Goal: Navigation & Orientation: Find specific page/section

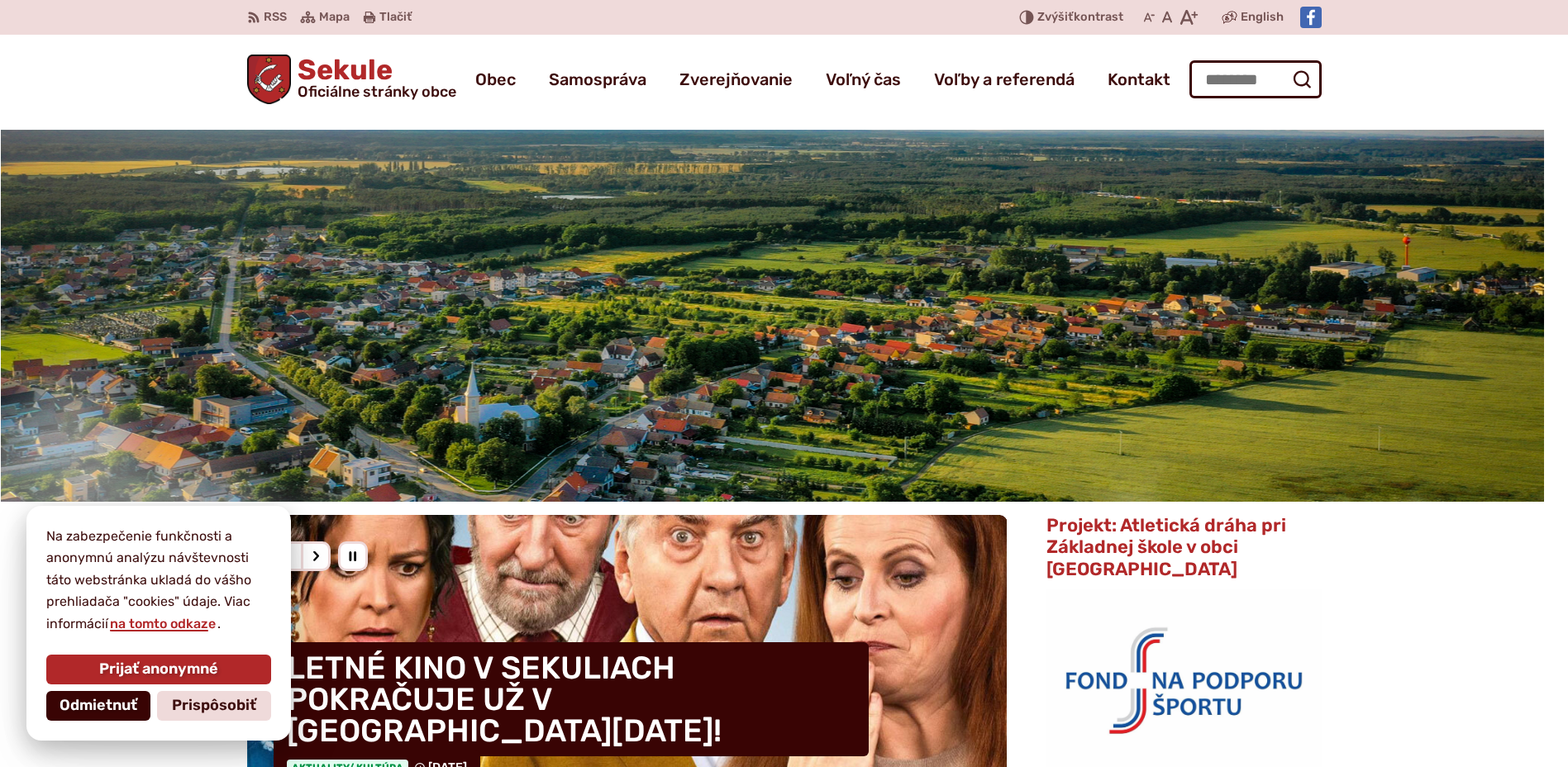
click at [110, 705] on span "Odmietnuť" at bounding box center [98, 705] width 78 height 18
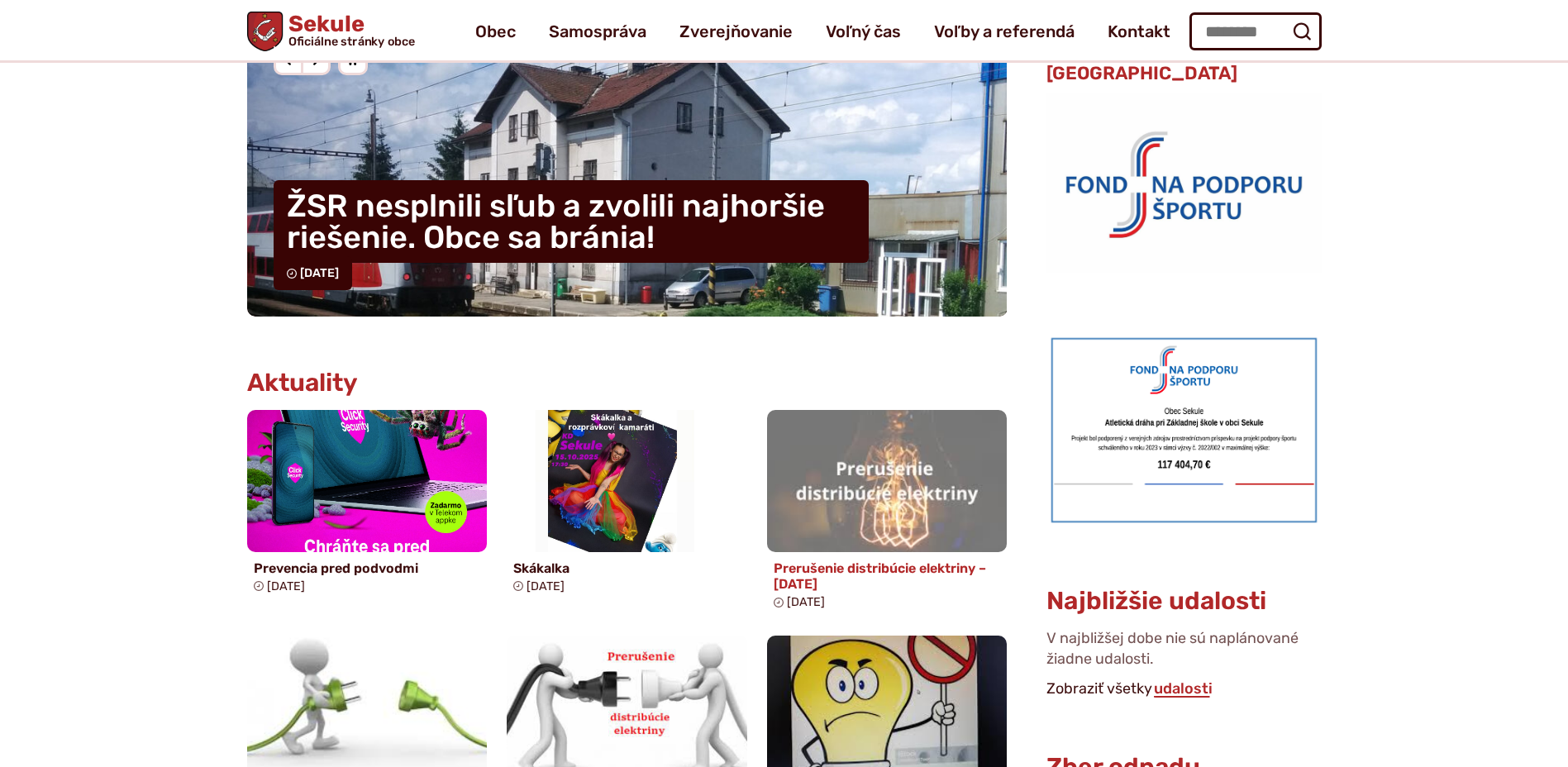
scroll to position [413, 0]
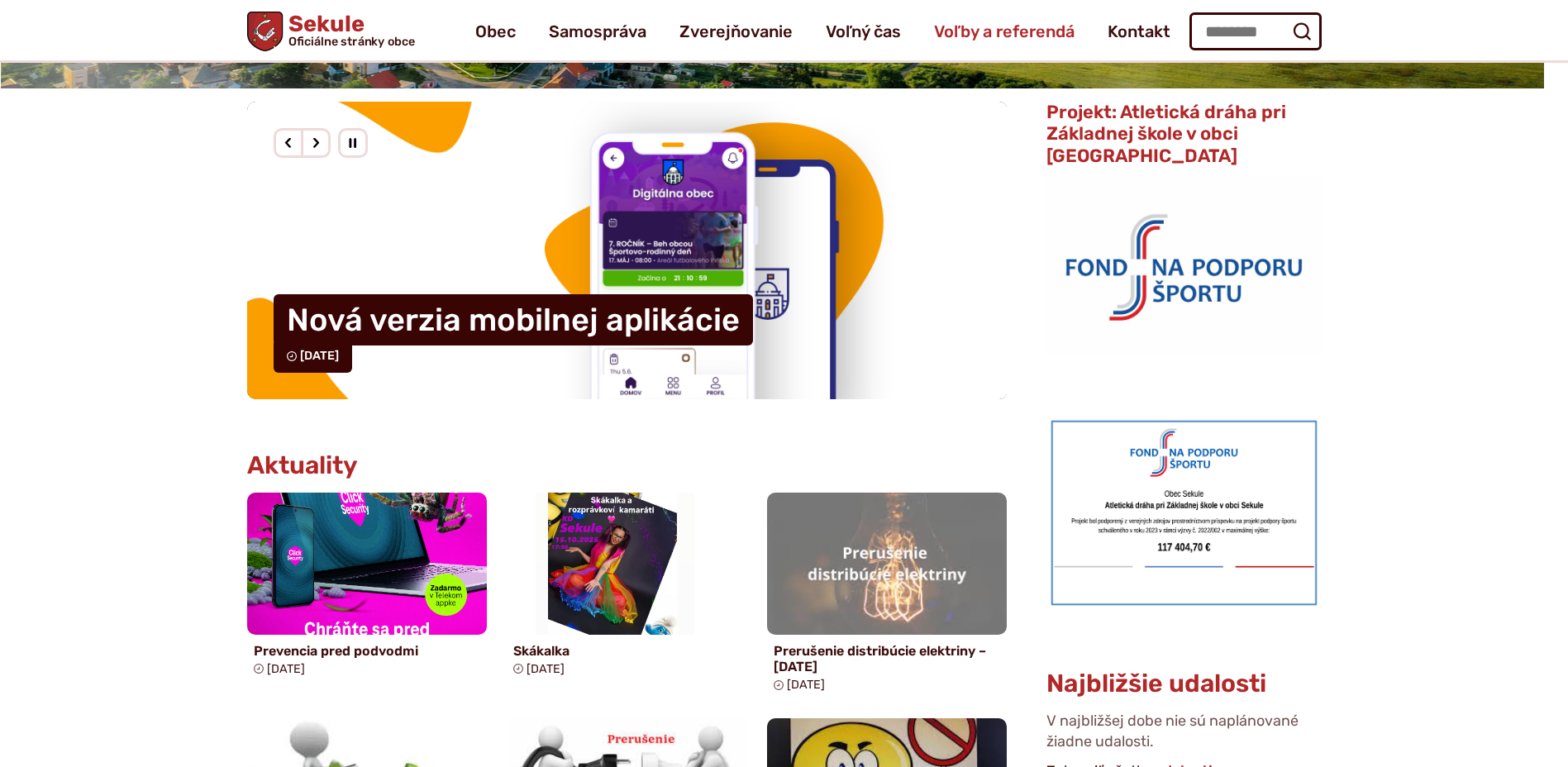
click at [953, 46] on span "Voľby a referendá" at bounding box center [1004, 31] width 141 height 46
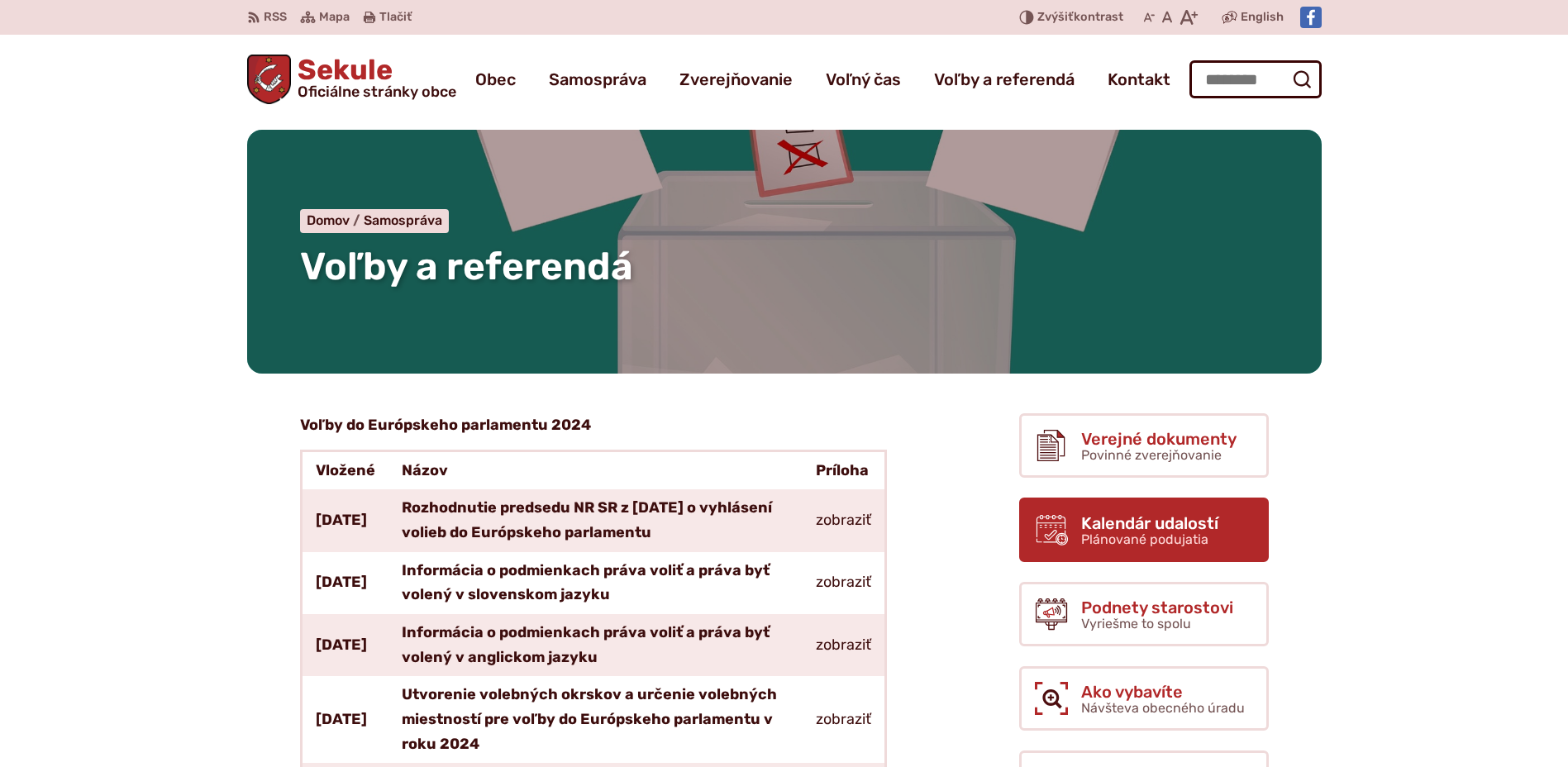
click at [1135, 532] on span "Plánované podujatia" at bounding box center [1145, 538] width 127 height 16
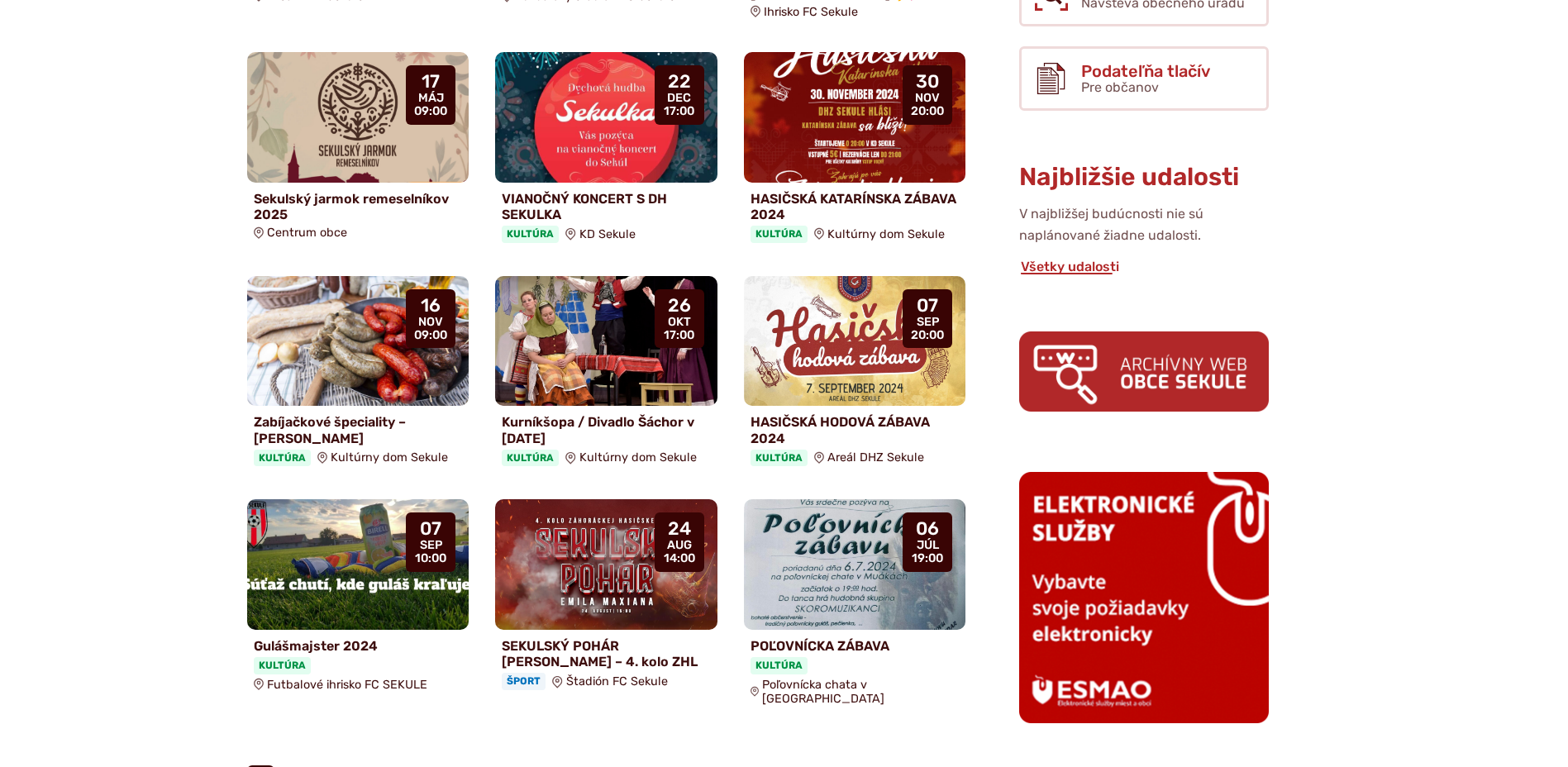
scroll to position [331, 0]
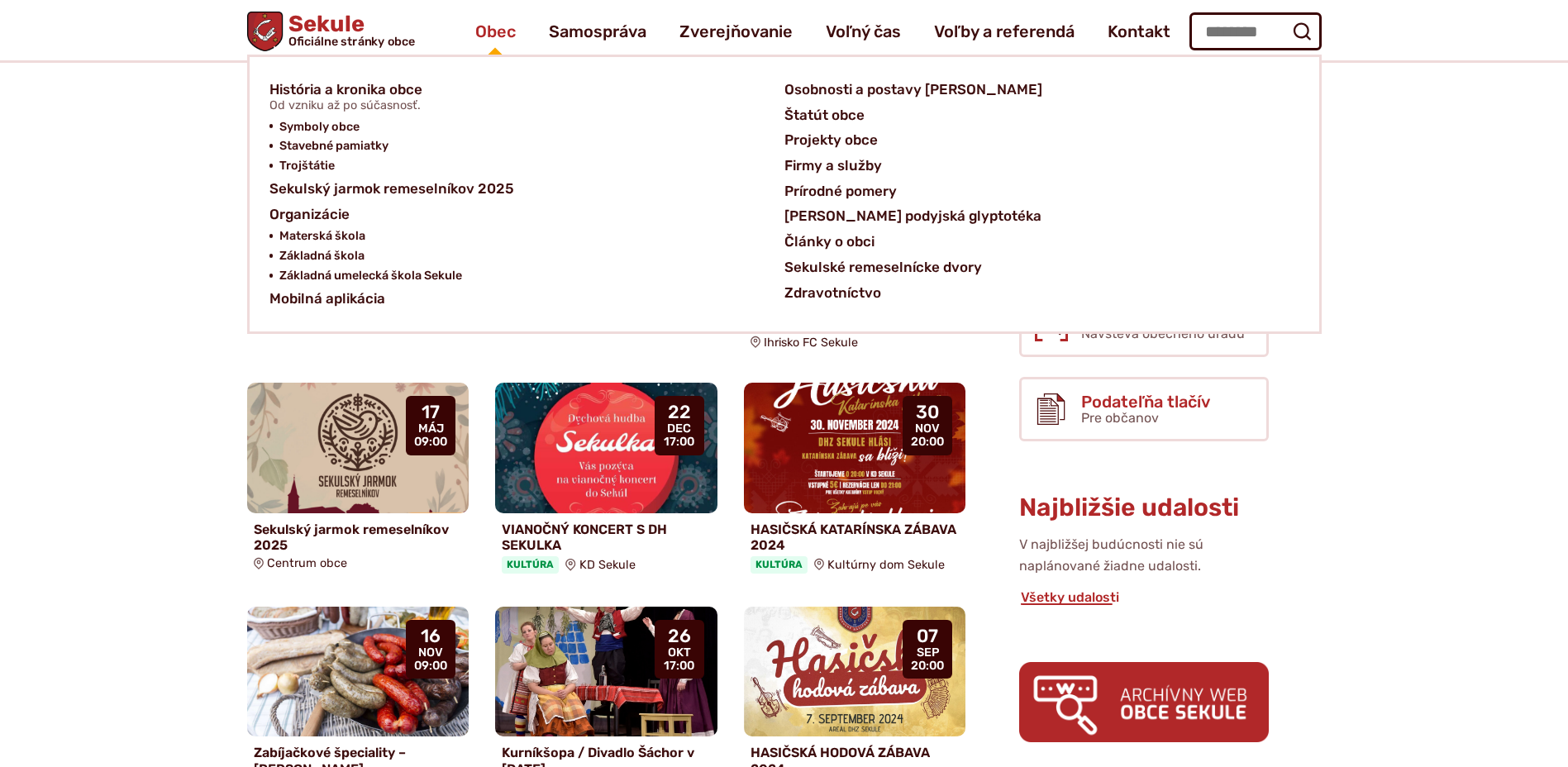
click at [497, 41] on span "Obec" at bounding box center [495, 31] width 40 height 46
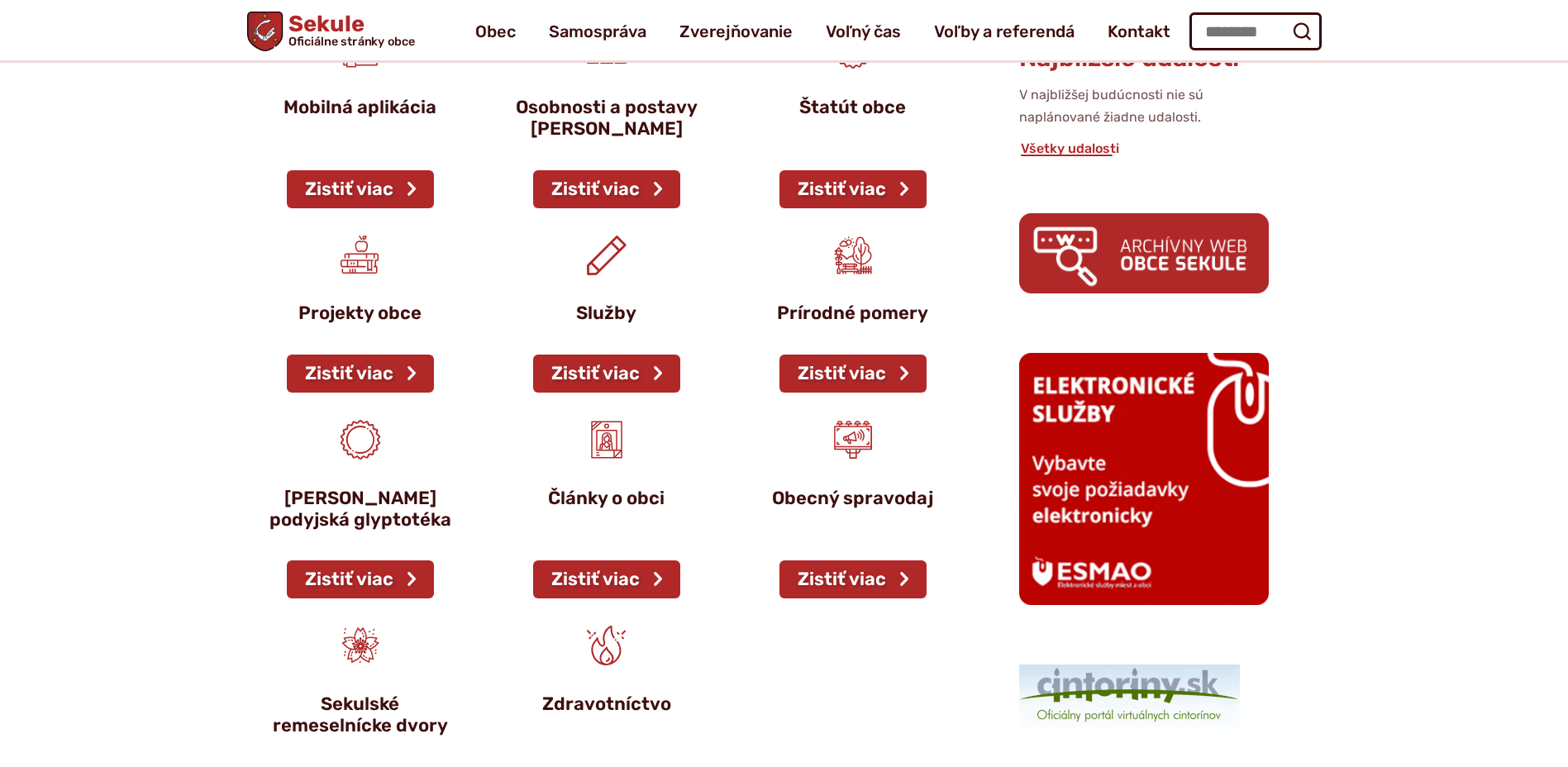
scroll to position [661, 0]
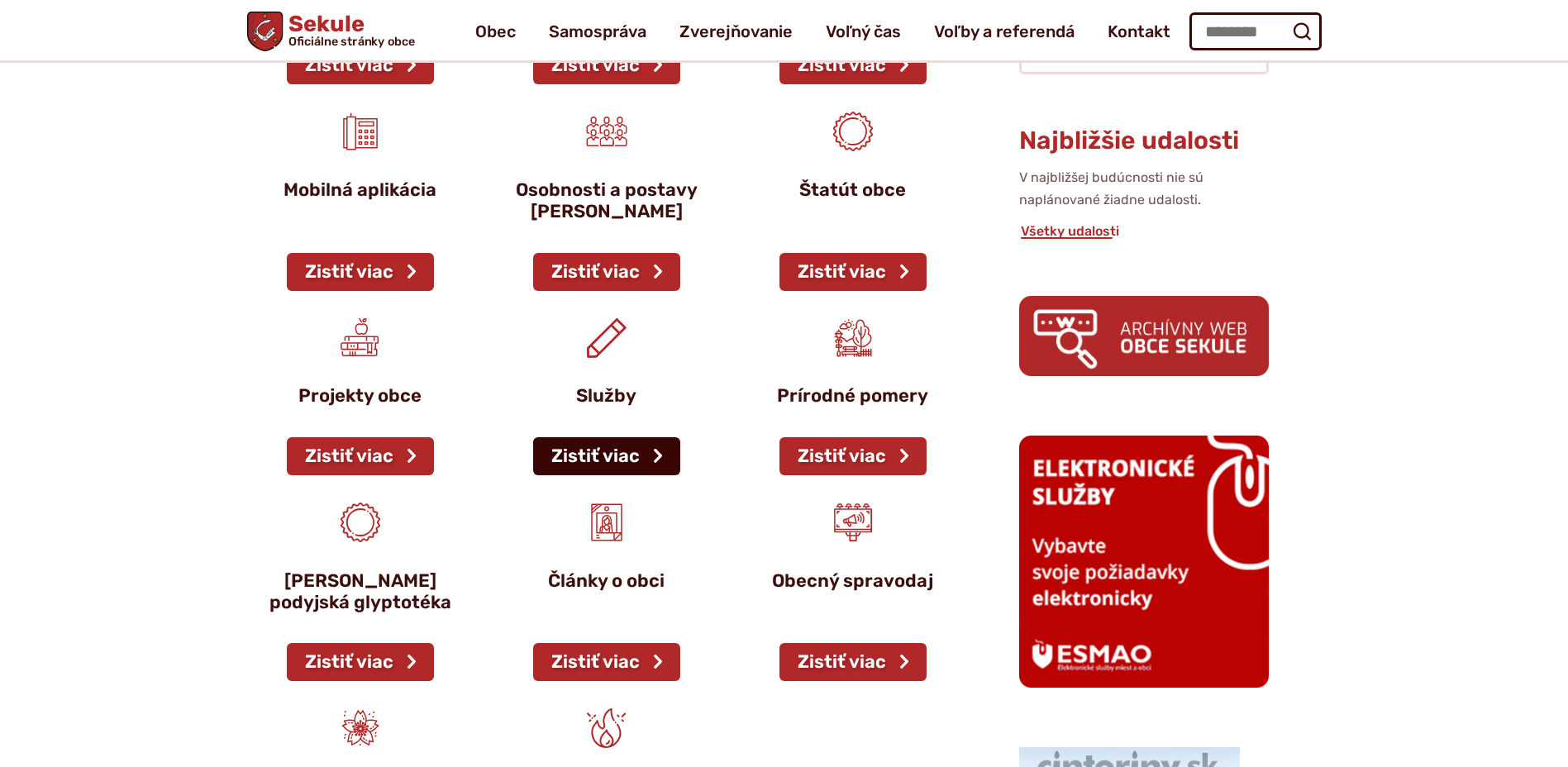
click at [614, 453] on link "Zistiť viac" at bounding box center [606, 456] width 147 height 38
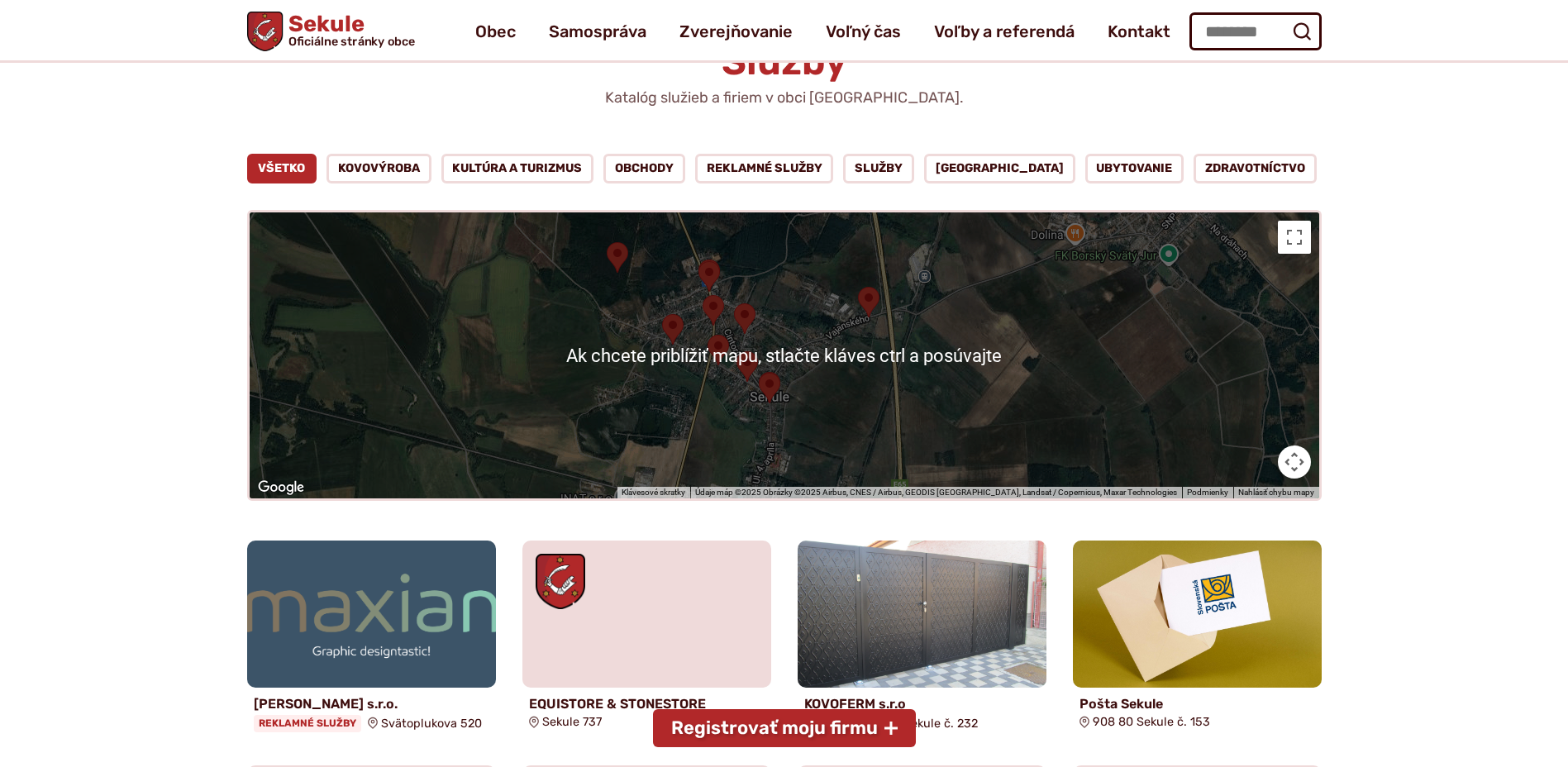
scroll to position [82, 0]
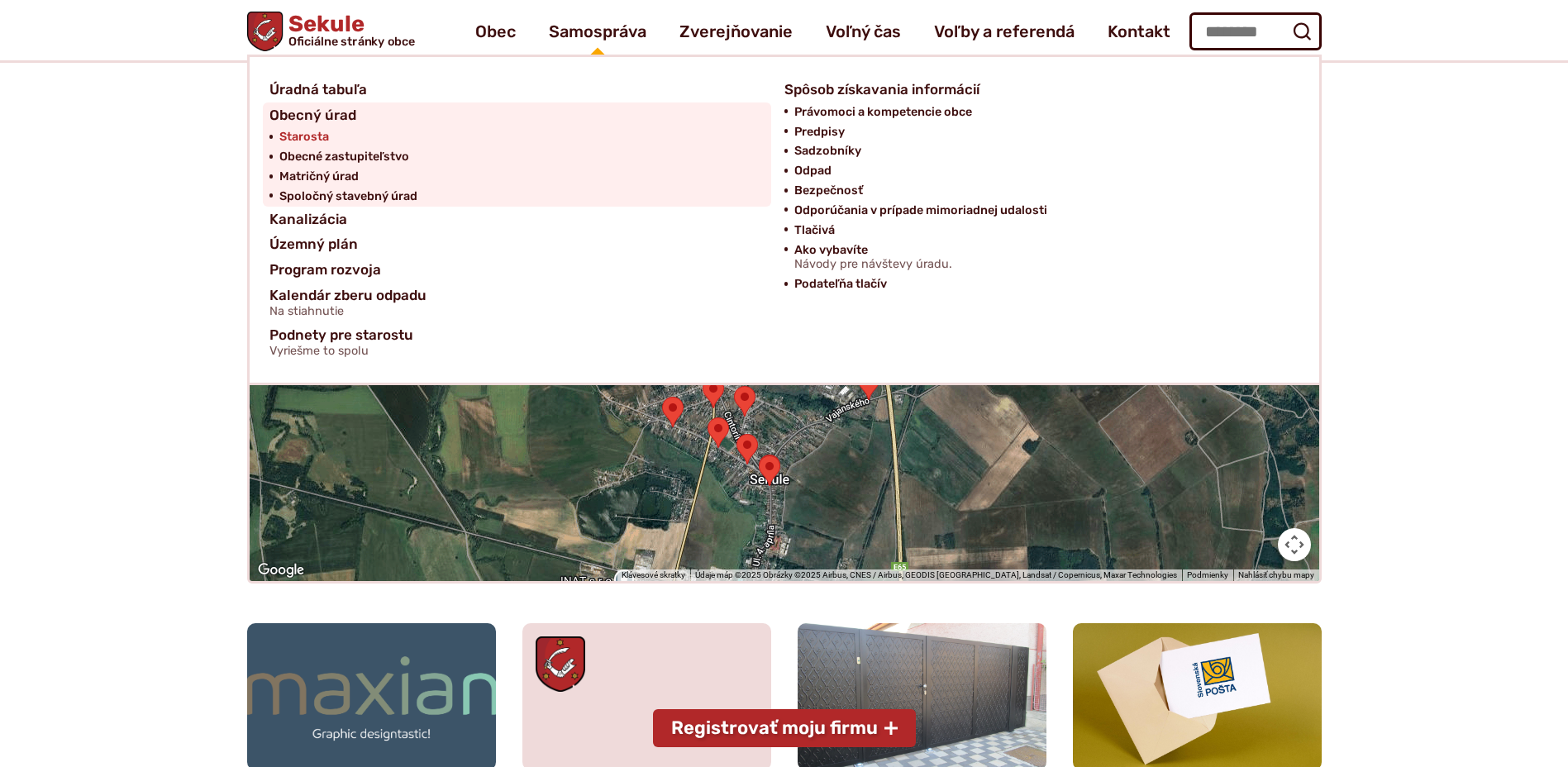
click at [288, 147] on span "Starosta" at bounding box center [303, 137] width 50 height 20
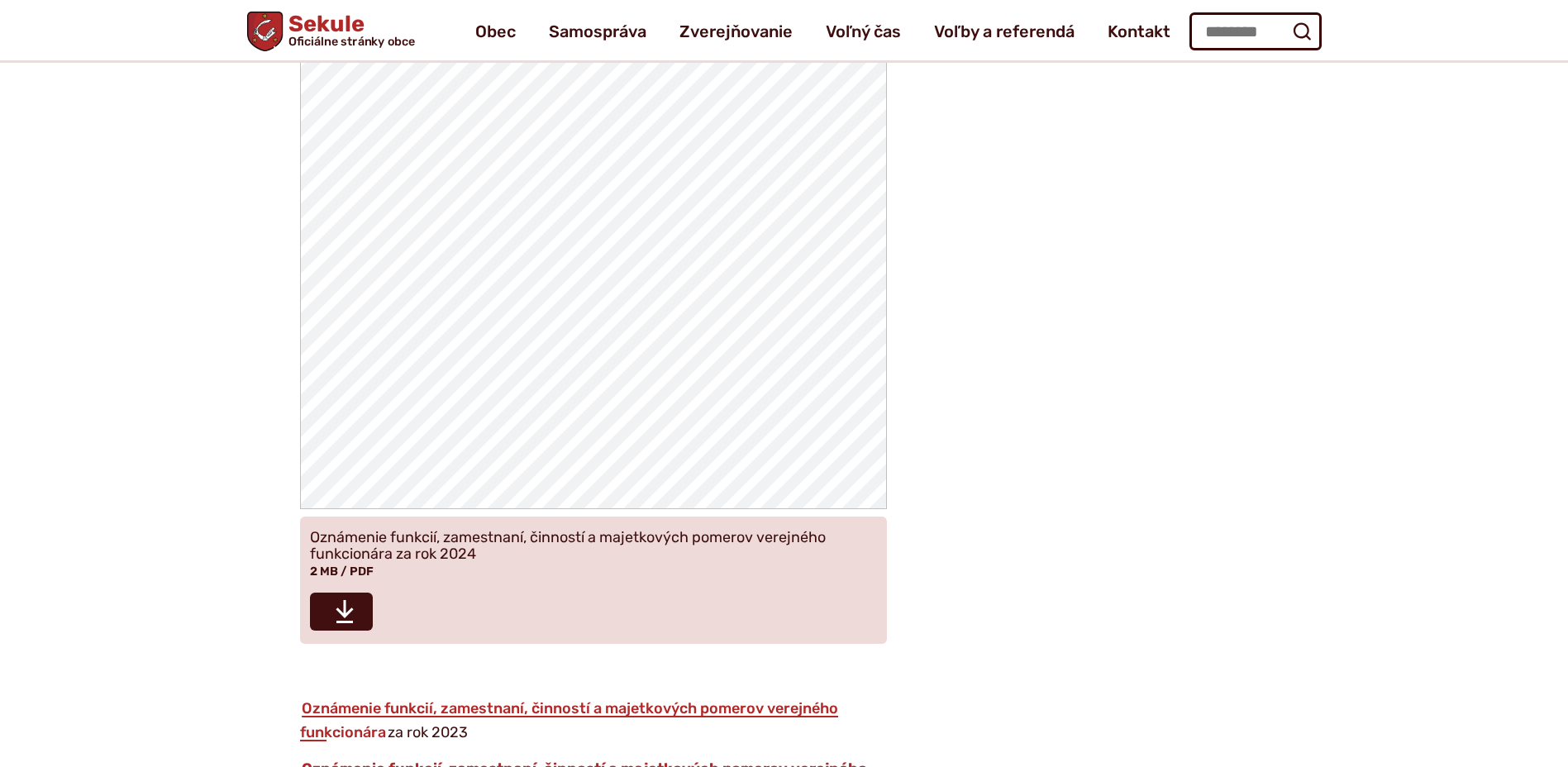
scroll to position [1735, 0]
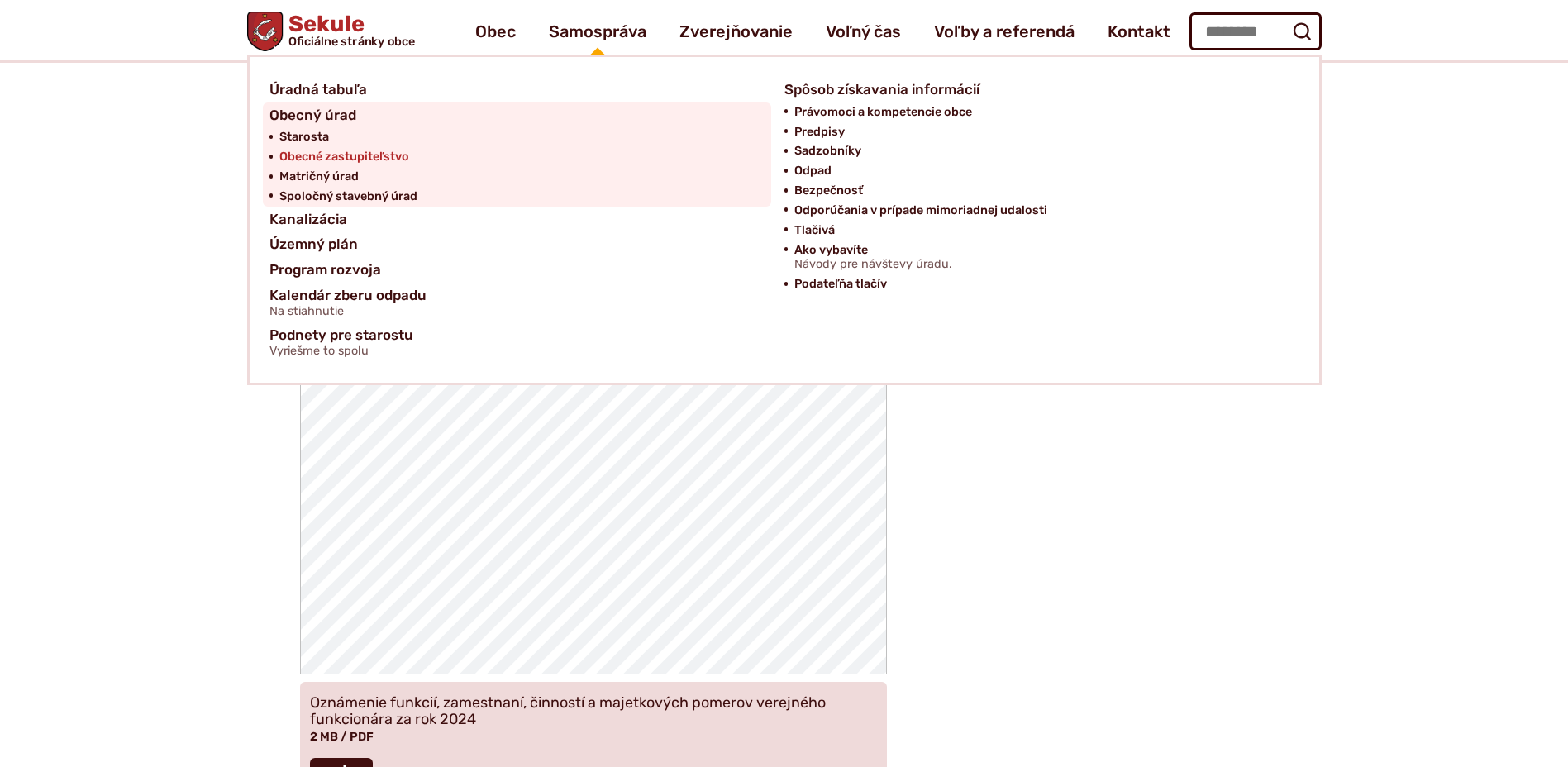
click at [343, 167] on span "Obecné zastupiteľstvo" at bounding box center [344, 156] width 130 height 20
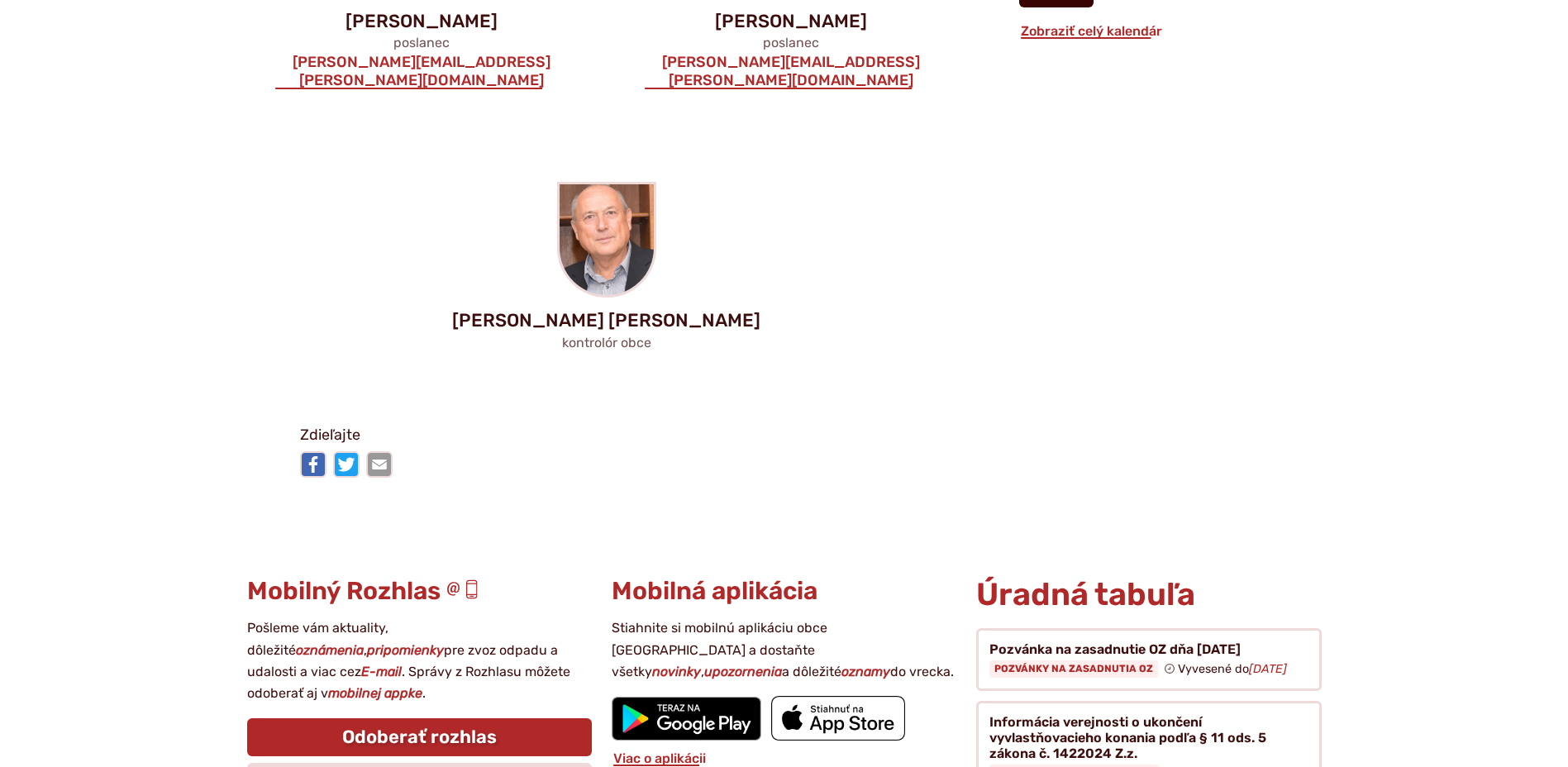
scroll to position [1735, 0]
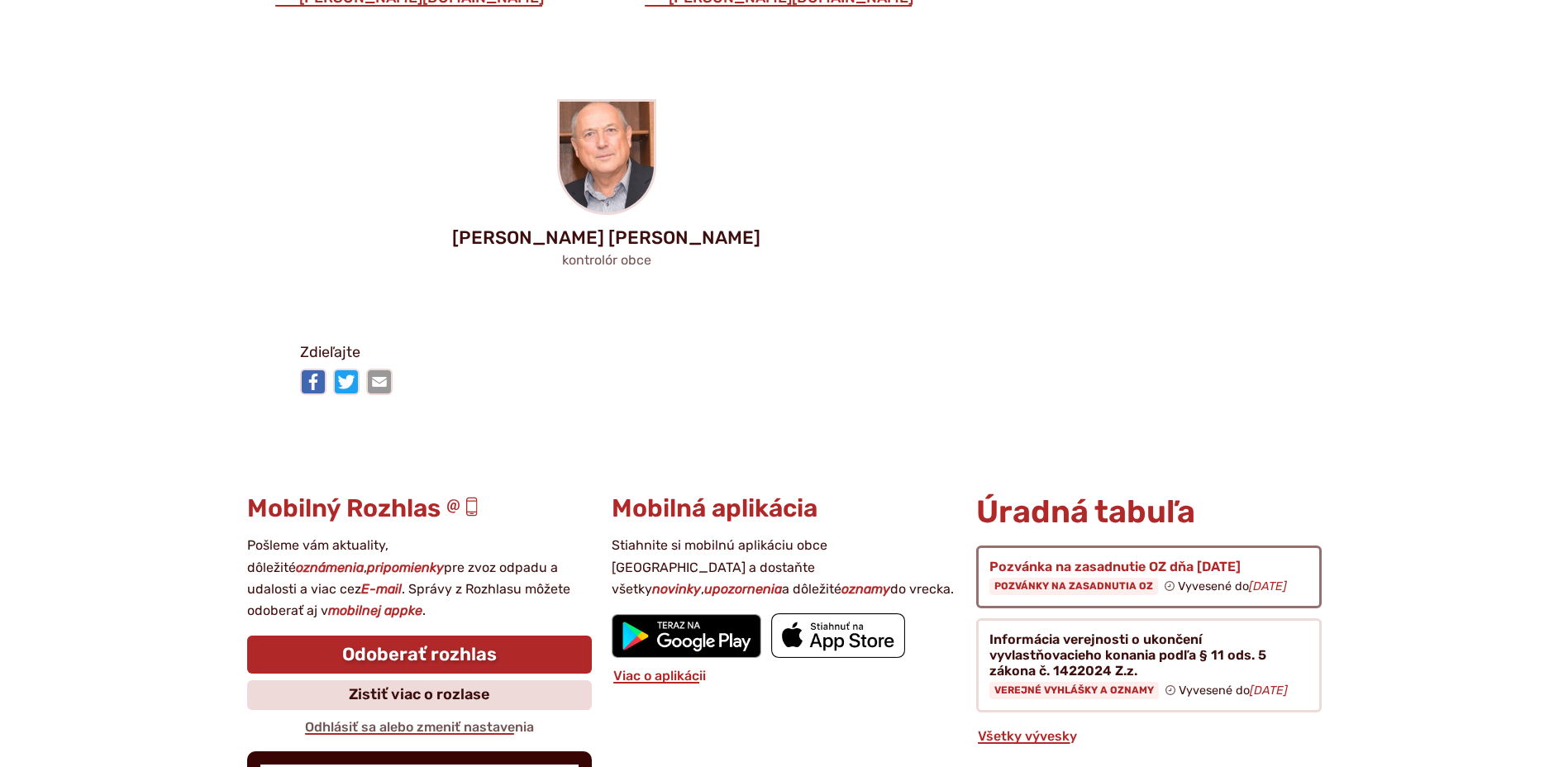
click at [1080, 545] on figure at bounding box center [1148, 576] width 345 height 63
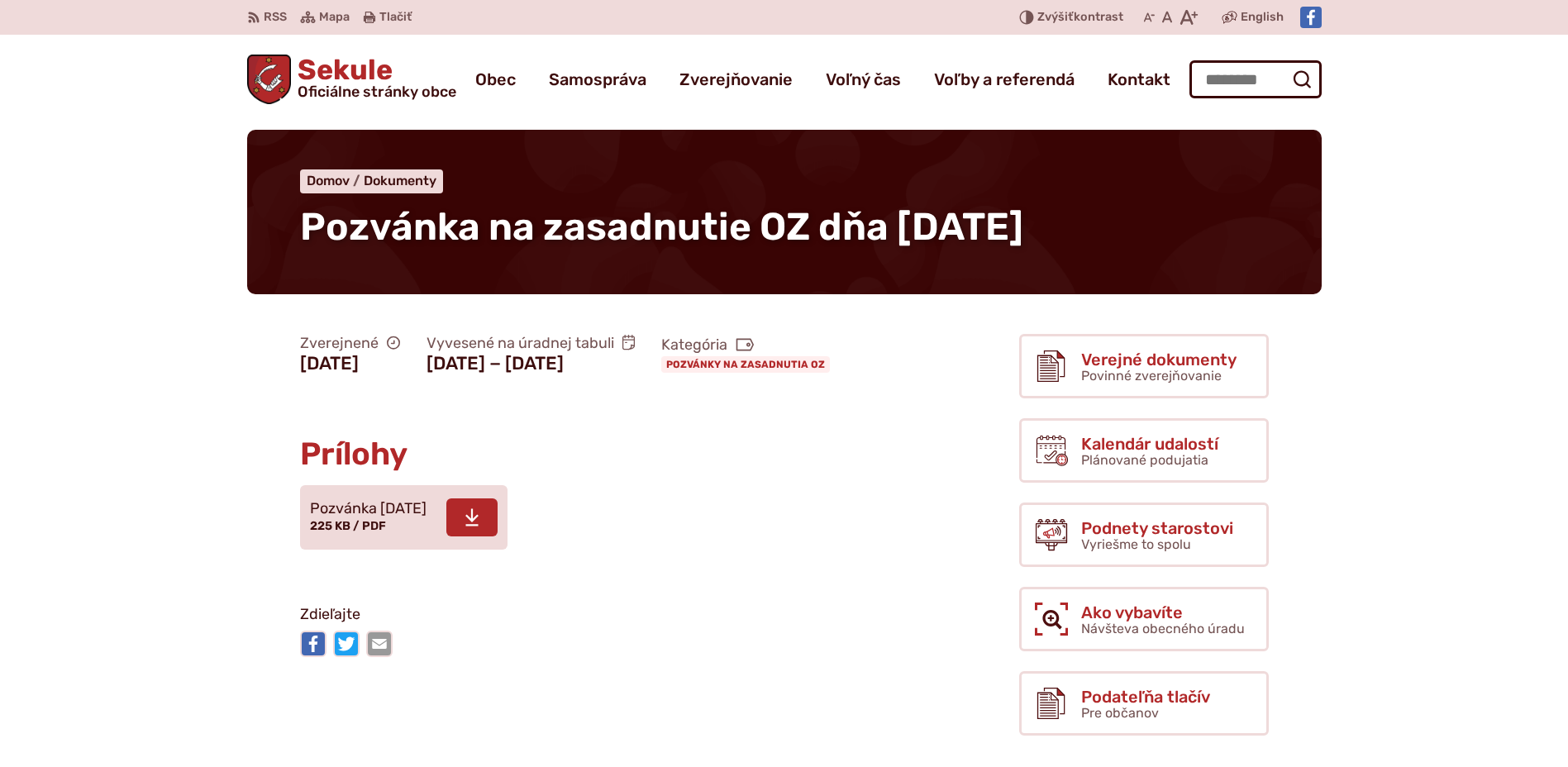
click at [345, 533] on span "225 KB / PDF" at bounding box center [348, 525] width 76 height 14
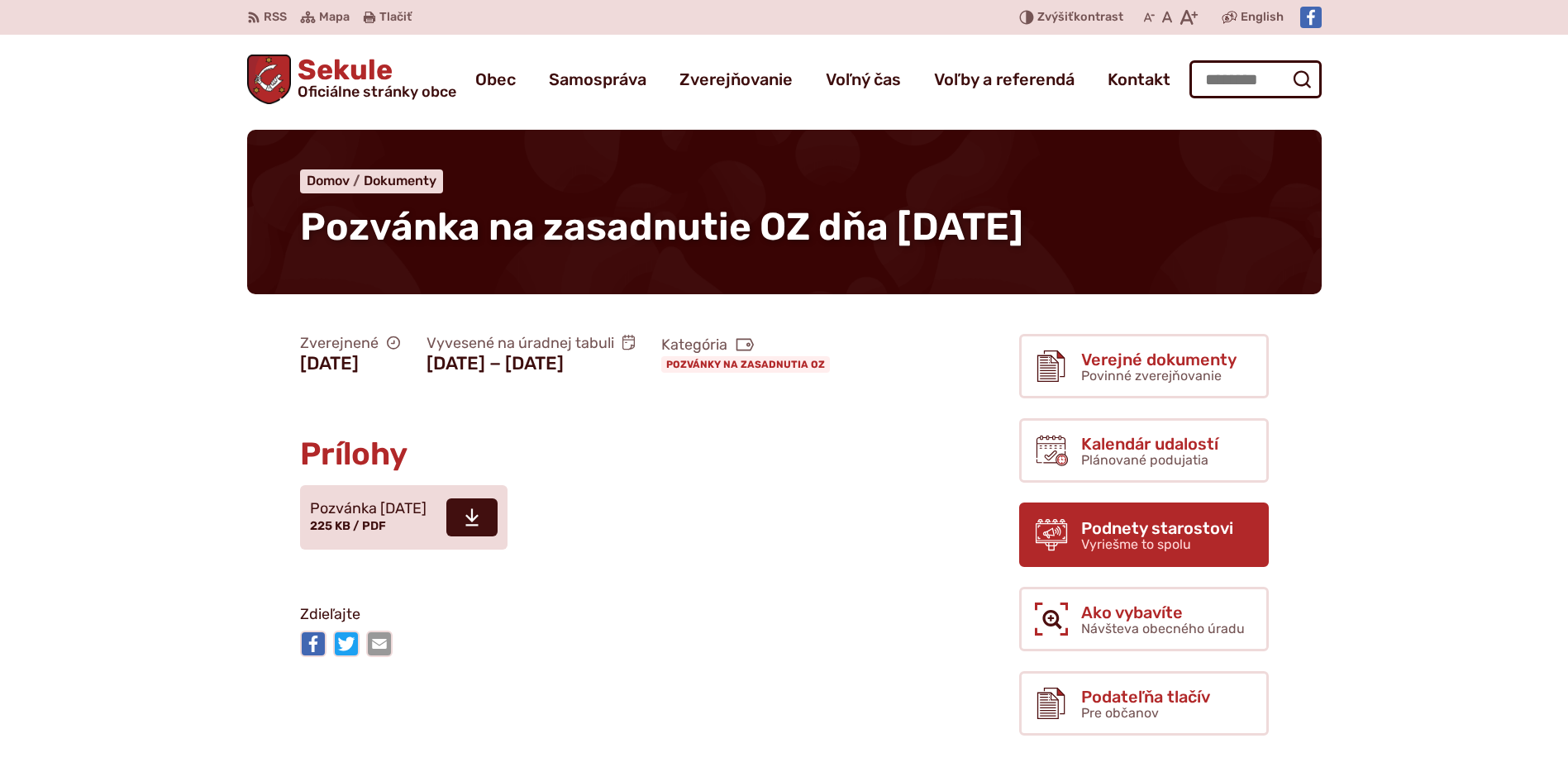
click at [1170, 545] on span "Vyriešme to spolu" at bounding box center [1135, 544] width 110 height 16
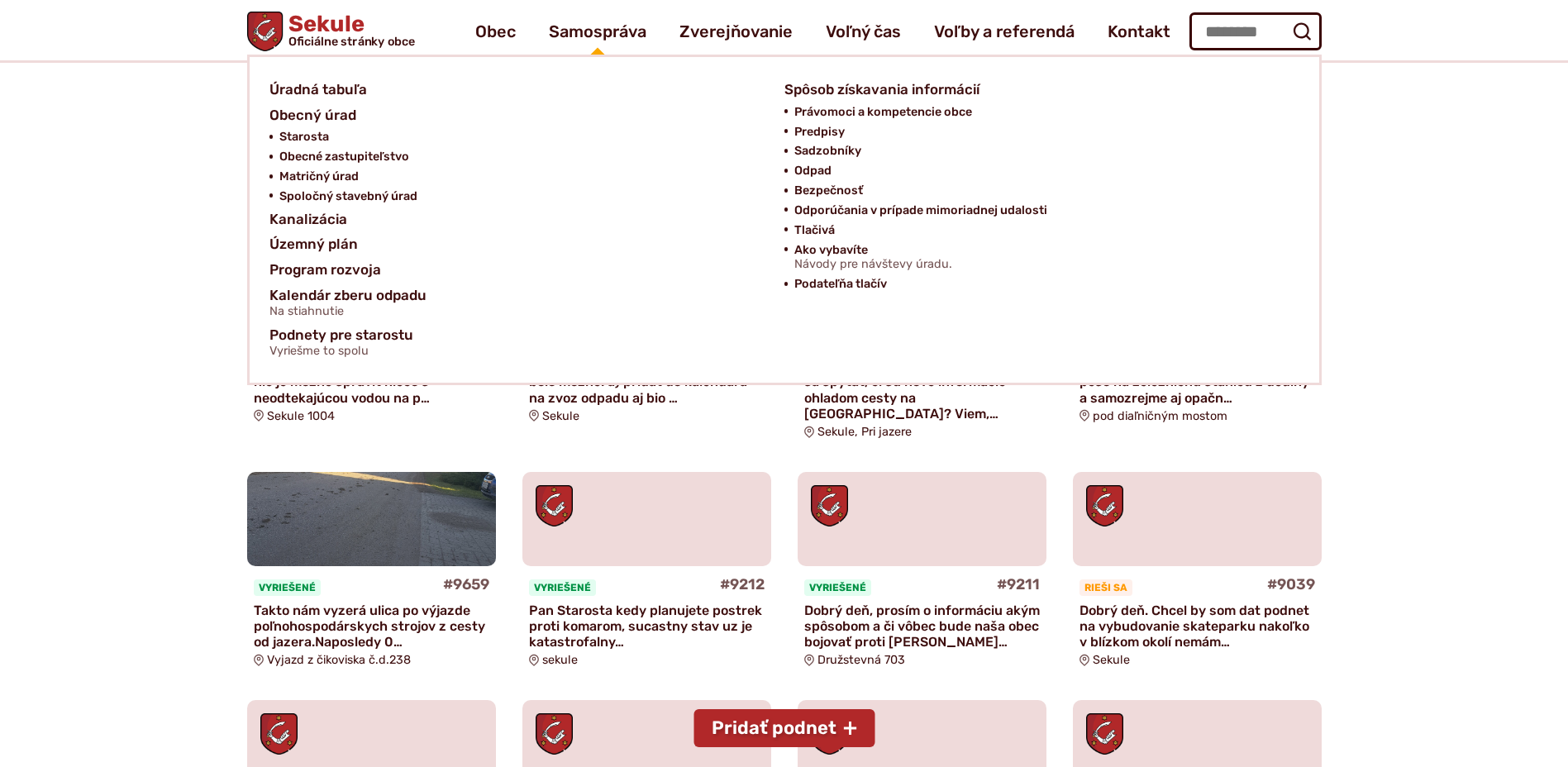
scroll to position [413, 0]
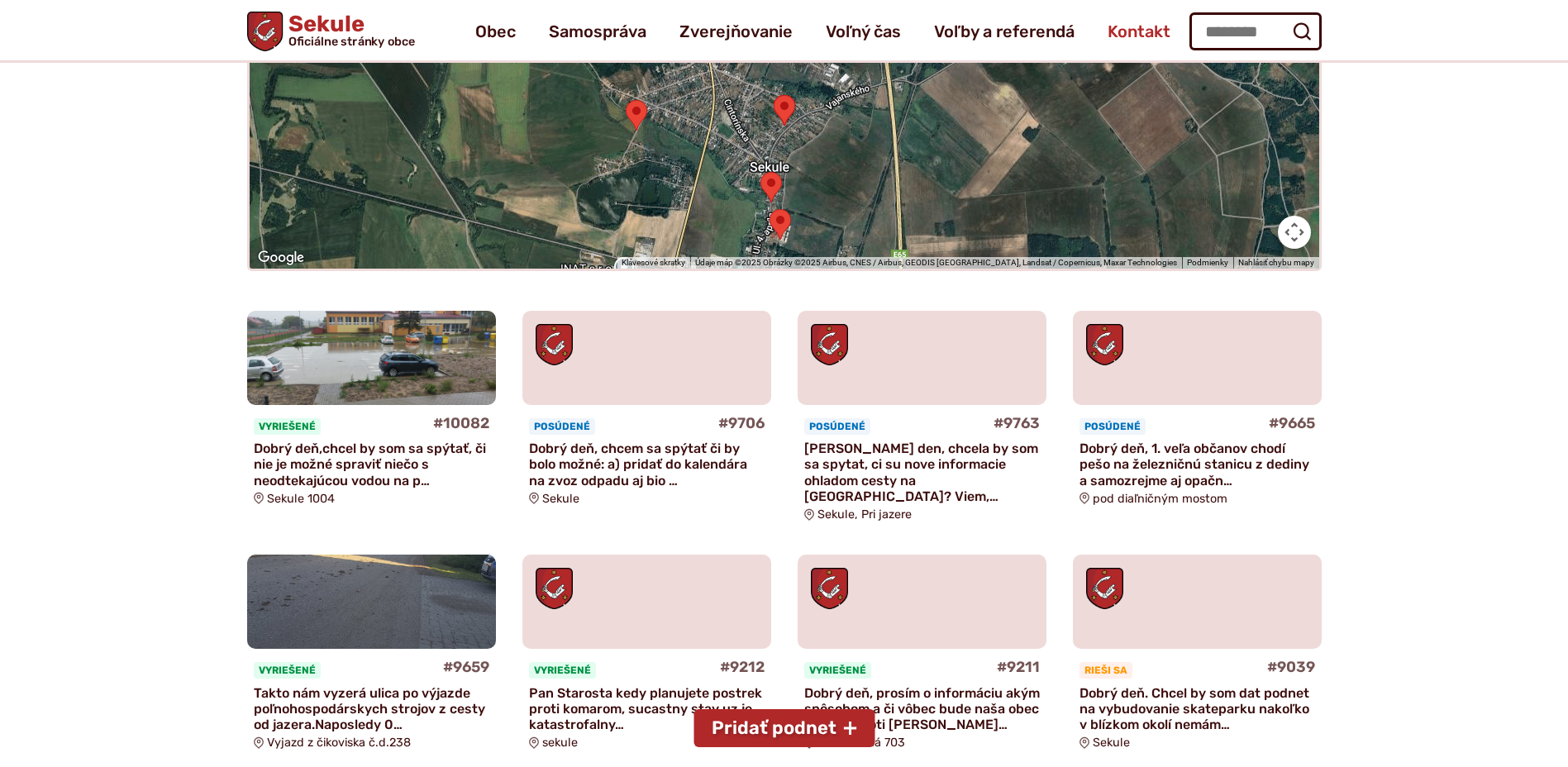
click at [1139, 37] on span "Kontakt" at bounding box center [1138, 31] width 63 height 46
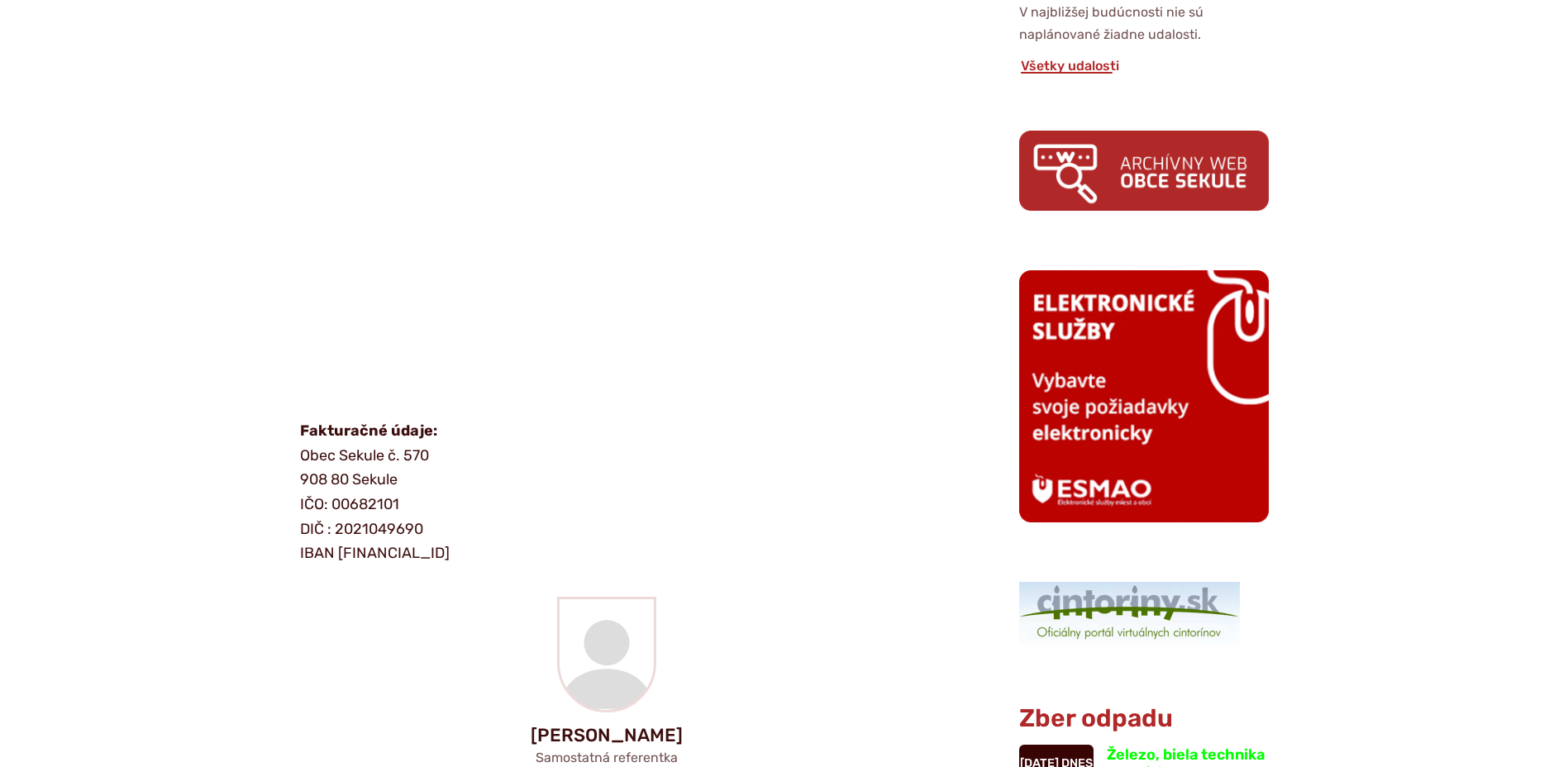
scroll to position [909, 0]
